Goal: Transaction & Acquisition: Purchase product/service

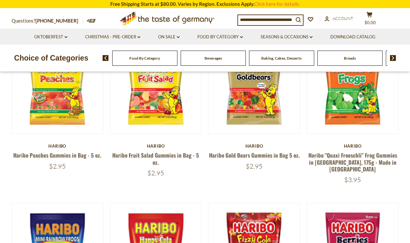
scroll to position [75, 0]
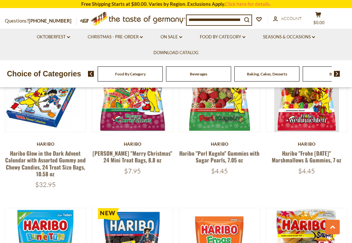
scroll to position [1116, 0]
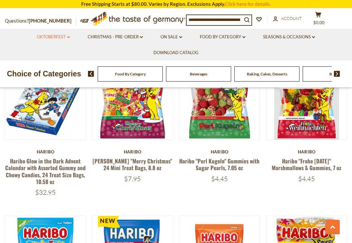
click at [52, 37] on link "Oktoberfest dropdown_arrow" at bounding box center [53, 37] width 33 height 7
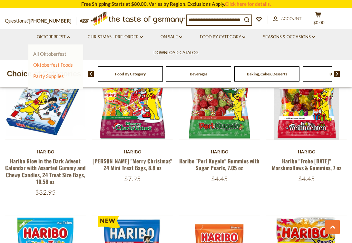
click at [52, 54] on link "All Oktoberfest" at bounding box center [49, 54] width 33 height 6
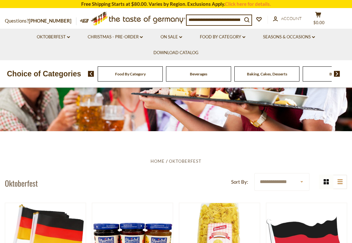
scroll to position [45, 0]
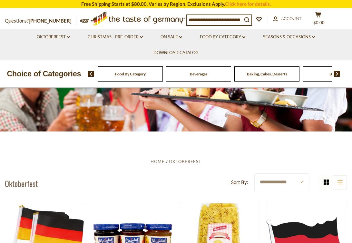
click at [220, 20] on input at bounding box center [214, 19] width 55 height 9
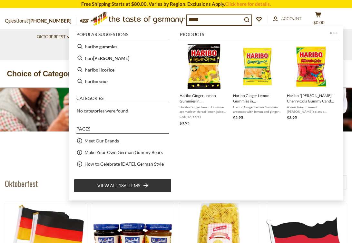
type input "******"
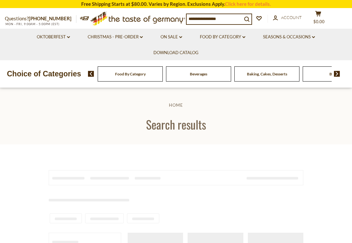
type input "******"
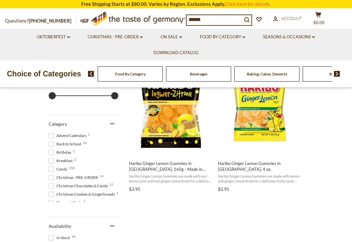
scroll to position [162, 0]
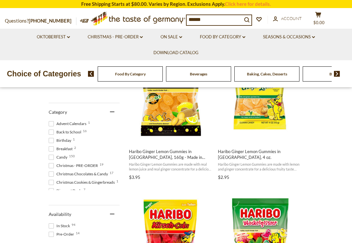
click at [52, 124] on span at bounding box center [51, 123] width 5 height 5
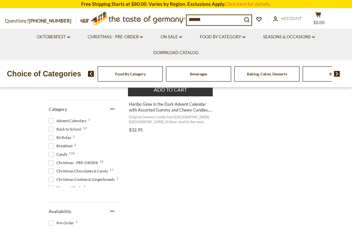
scroll to position [213, 0]
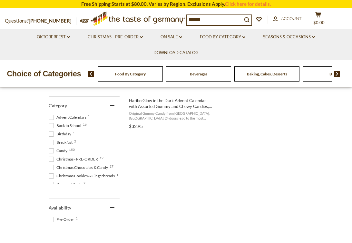
click at [52, 116] on span at bounding box center [51, 117] width 5 height 5
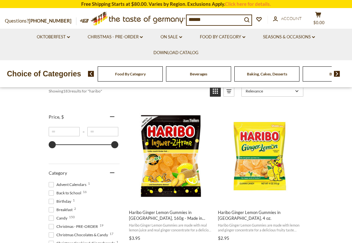
scroll to position [185, 0]
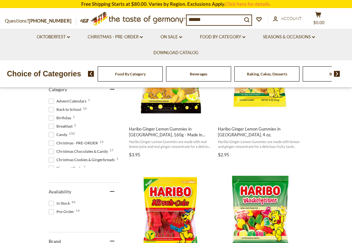
click at [51, 143] on span at bounding box center [51, 143] width 5 height 5
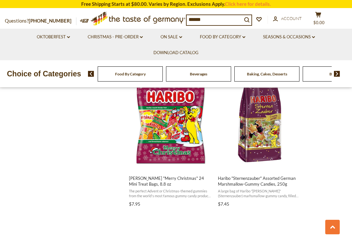
scroll to position [563, 0]
